Goal: Information Seeking & Learning: Learn about a topic

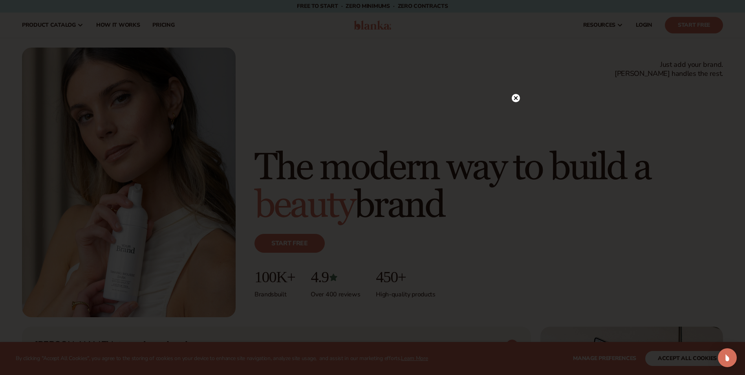
click at [514, 94] on icon at bounding box center [516, 98] width 8 height 8
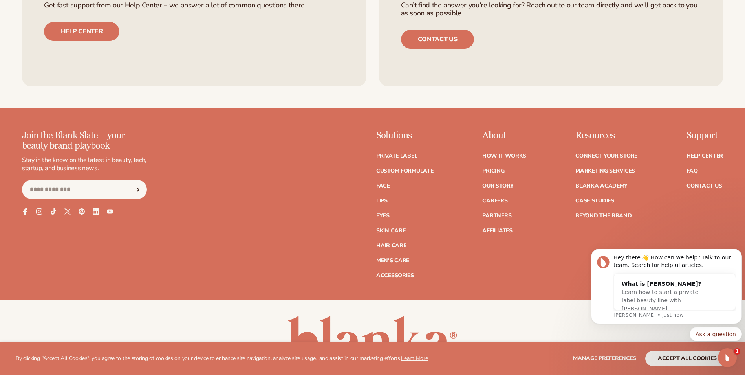
scroll to position [3380, 0]
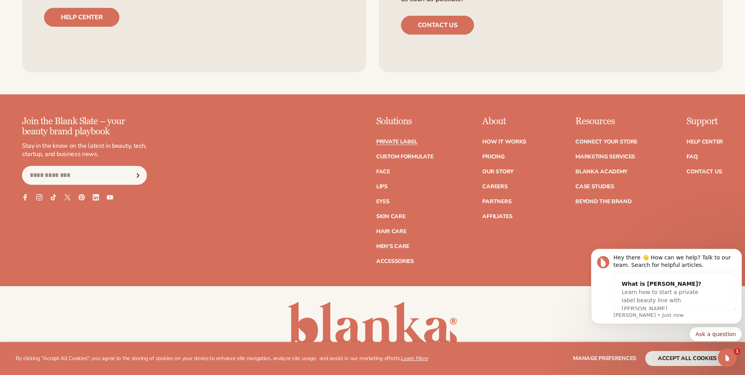
click at [417, 142] on link "Private label" at bounding box center [396, 142] width 41 height 6
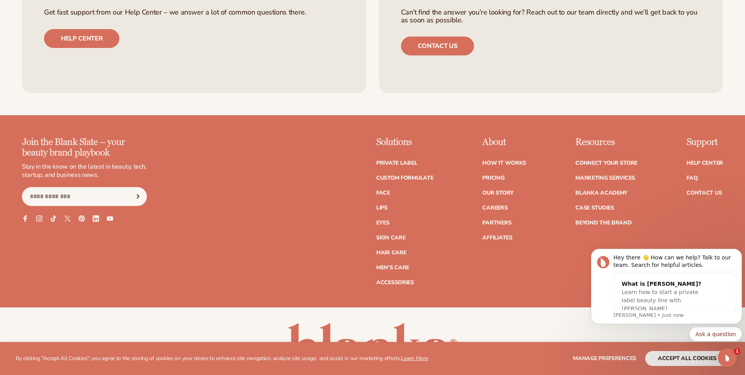
scroll to position [1493, 0]
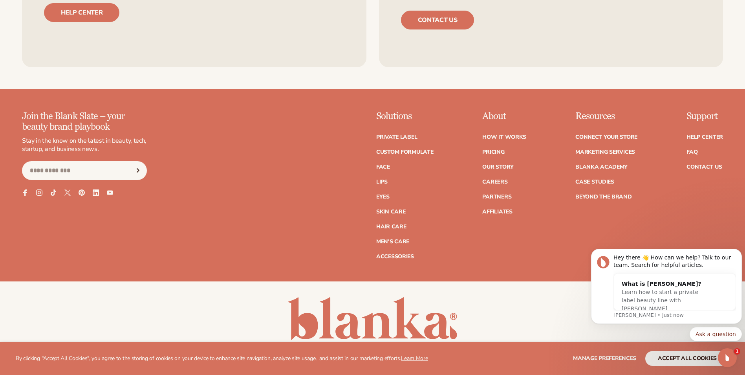
click at [490, 150] on link "Pricing" at bounding box center [494, 152] width 22 height 6
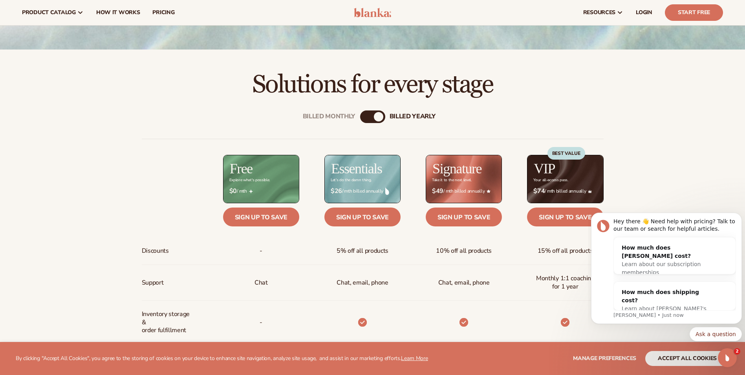
scroll to position [236, 0]
